Goal: Use online tool/utility: Utilize a website feature to perform a specific function

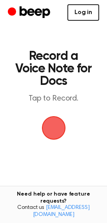
click at [88, 17] on link "Log in" at bounding box center [83, 12] width 32 height 16
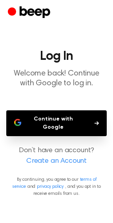
click at [59, 124] on button "Continue with Google" at bounding box center [56, 123] width 100 height 26
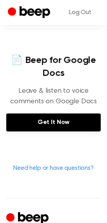
scroll to position [352, 0]
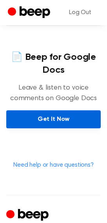
click at [63, 111] on link "Get It Now" at bounding box center [53, 119] width 94 height 18
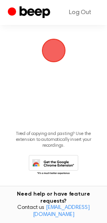
click at [43, 59] on span "button" at bounding box center [54, 50] width 36 height 36
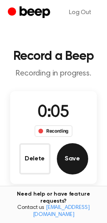
click at [75, 158] on button "Save" at bounding box center [72, 158] width 31 height 31
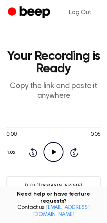
click at [43, 152] on div "Rewind 5 seconds Play Audio Skip 5 seconds" at bounding box center [54, 152] width 50 height 20
click at [52, 153] on icon at bounding box center [54, 151] width 4 height 5
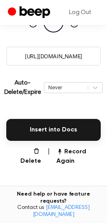
scroll to position [117, 0]
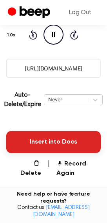
click at [52, 140] on button "Insert into Docs" at bounding box center [53, 142] width 94 height 22
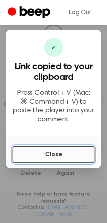
click at [63, 159] on button "Close" at bounding box center [54, 154] width 82 height 17
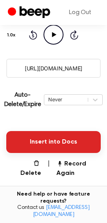
click at [54, 142] on button "Insert into Docs" at bounding box center [53, 142] width 94 height 22
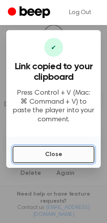
click at [51, 156] on button "Close" at bounding box center [54, 154] width 82 height 17
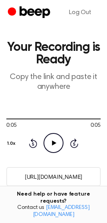
scroll to position [156, 0]
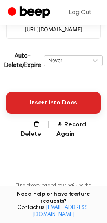
click at [45, 99] on button "Insert into Docs" at bounding box center [53, 103] width 94 height 22
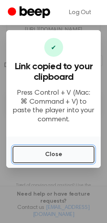
drag, startPoint x: 58, startPoint y: 153, endPoint x: 59, endPoint y: 112, distance: 41.5
click at [59, 112] on div "✔ Link copied to your clipboard Press Control + V (Mac: ⌘ Command + V) to paste…" at bounding box center [53, 99] width 94 height 138
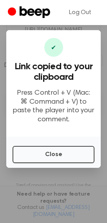
click at [52, 99] on p "Press Control + V (Mac: ⌘ Command + V) to paste the player into your comment." at bounding box center [54, 106] width 82 height 35
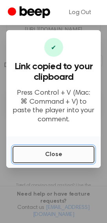
click at [50, 153] on button "Close" at bounding box center [54, 154] width 82 height 17
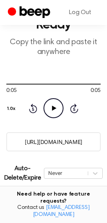
scroll to position [39, 0]
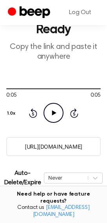
click at [55, 143] on input "https://beep.audio/duYNeby" at bounding box center [53, 146] width 94 height 19
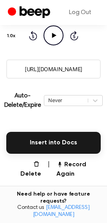
scroll to position [117, 0]
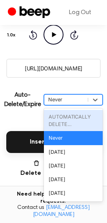
click at [72, 99] on div "Never" at bounding box center [66, 99] width 36 height 7
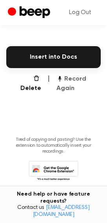
scroll to position [208, 0]
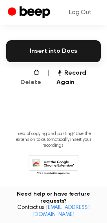
click at [36, 78] on button "Delete" at bounding box center [28, 77] width 25 height 19
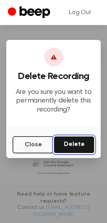
click at [74, 142] on button "Delete" at bounding box center [74, 144] width 41 height 17
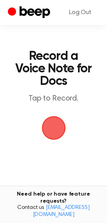
scroll to position [77, 0]
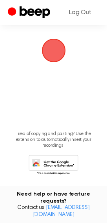
click at [55, 61] on span "button" at bounding box center [54, 50] width 22 height 22
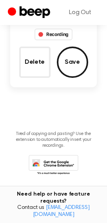
click at [59, 99] on main "Record a Beep Recording in progress. 0:04 Recording Delete Save Tired of copyin…" at bounding box center [53, 50] width 107 height 295
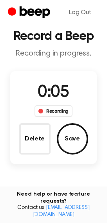
scroll to position [0, 0]
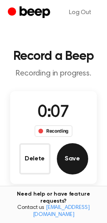
click at [77, 161] on button "Save" at bounding box center [72, 158] width 31 height 31
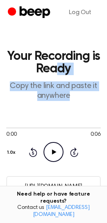
drag, startPoint x: 54, startPoint y: 68, endPoint x: 46, endPoint y: 151, distance: 83.3
click at [33, 126] on main "Your Recording is Ready Copy the link and paste it anywhere 0:00 0:06 Your brow…" at bounding box center [53, 203] width 107 height 406
click at [45, 127] on div at bounding box center [53, 127] width 94 height 6
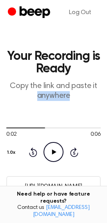
drag, startPoint x: 53, startPoint y: 127, endPoint x: -102, endPoint y: 96, distance: 157.6
click at [0, 96] on html "Log Out Your Recording is Ready Copy the link and paste it anywhere 0:02 0:06 Y…" at bounding box center [53, 215] width 107 height 431
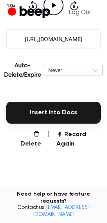
scroll to position [156, 0]
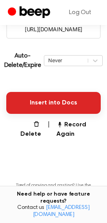
click at [59, 106] on button "Insert into Docs" at bounding box center [53, 103] width 94 height 22
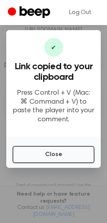
click at [67, 97] on p "Press Control + V (Mac: ⌘ Command + V) to paste the player into your comment." at bounding box center [54, 106] width 82 height 35
